Goal: Go to known website: Access a specific website the user already knows

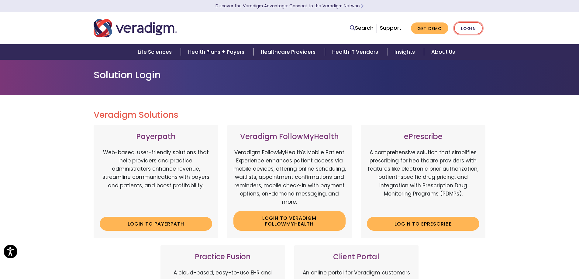
click at [467, 29] on link "Login" at bounding box center [468, 28] width 29 height 12
click at [152, 228] on link "Login to Payerpath" at bounding box center [156, 224] width 113 height 14
click at [133, 223] on link "Login to Payerpath" at bounding box center [156, 224] width 113 height 14
click at [155, 224] on link "Login to Payerpath" at bounding box center [156, 224] width 113 height 14
